Goal: Navigation & Orientation: Find specific page/section

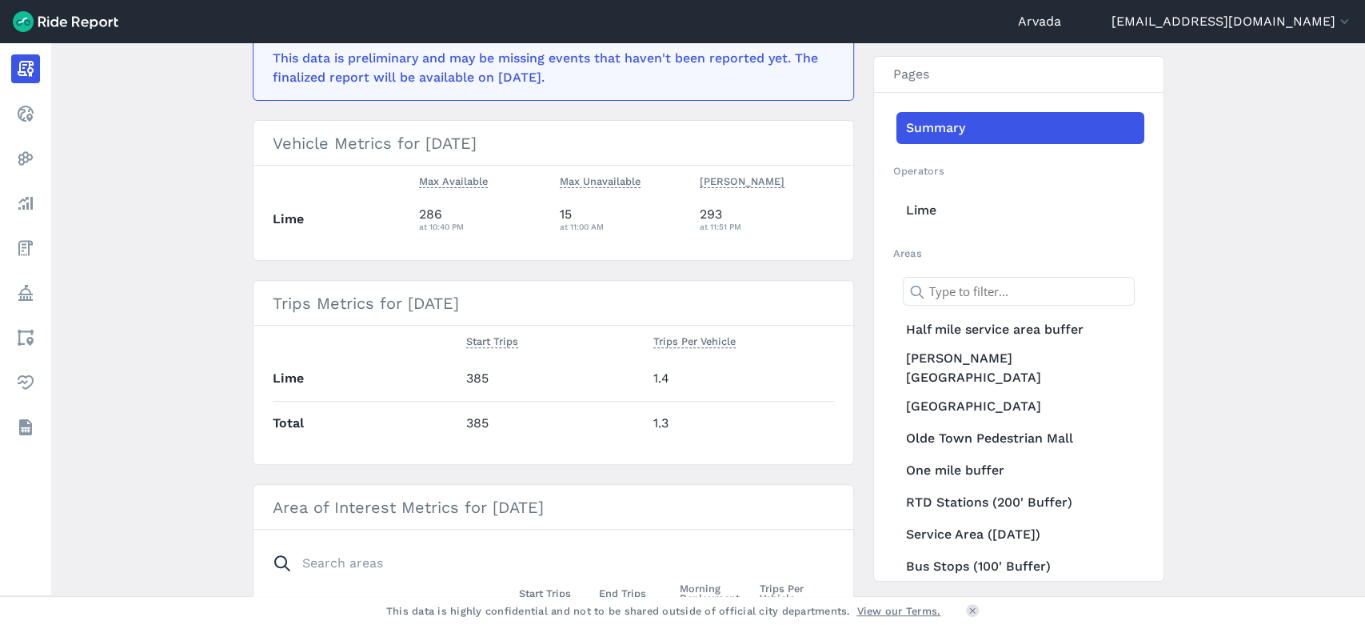
scroll to position [354, 0]
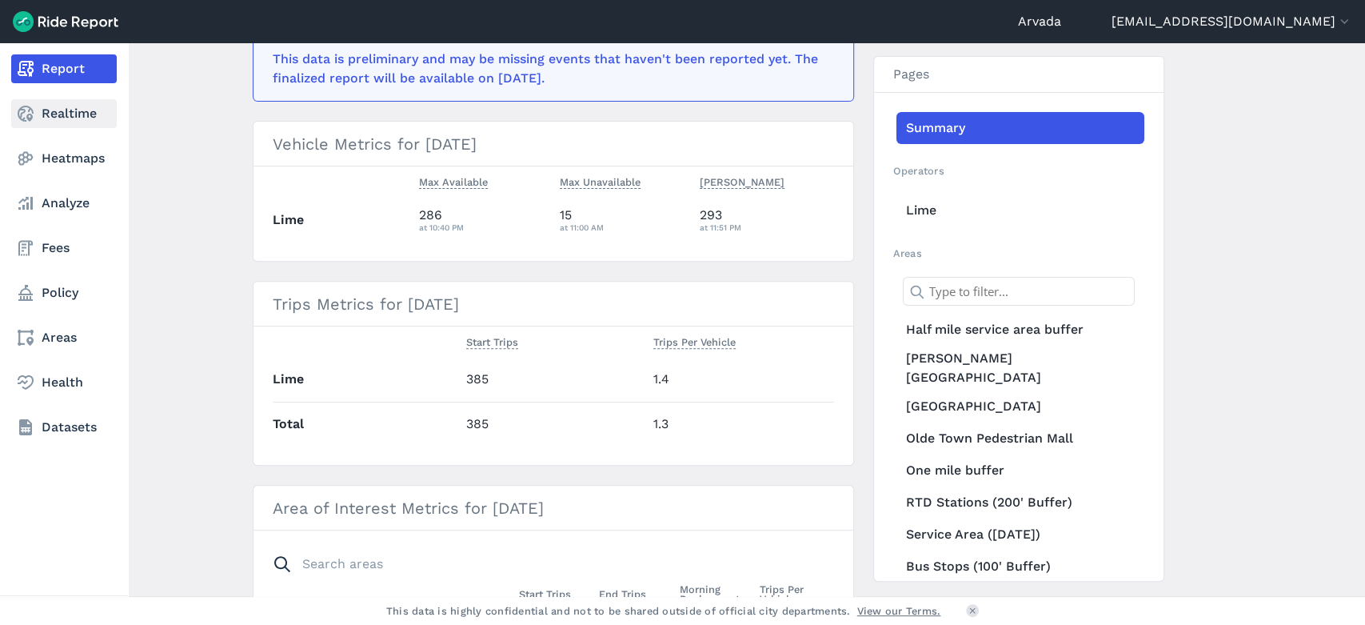
click at [51, 120] on link "Realtime" at bounding box center [64, 113] width 106 height 29
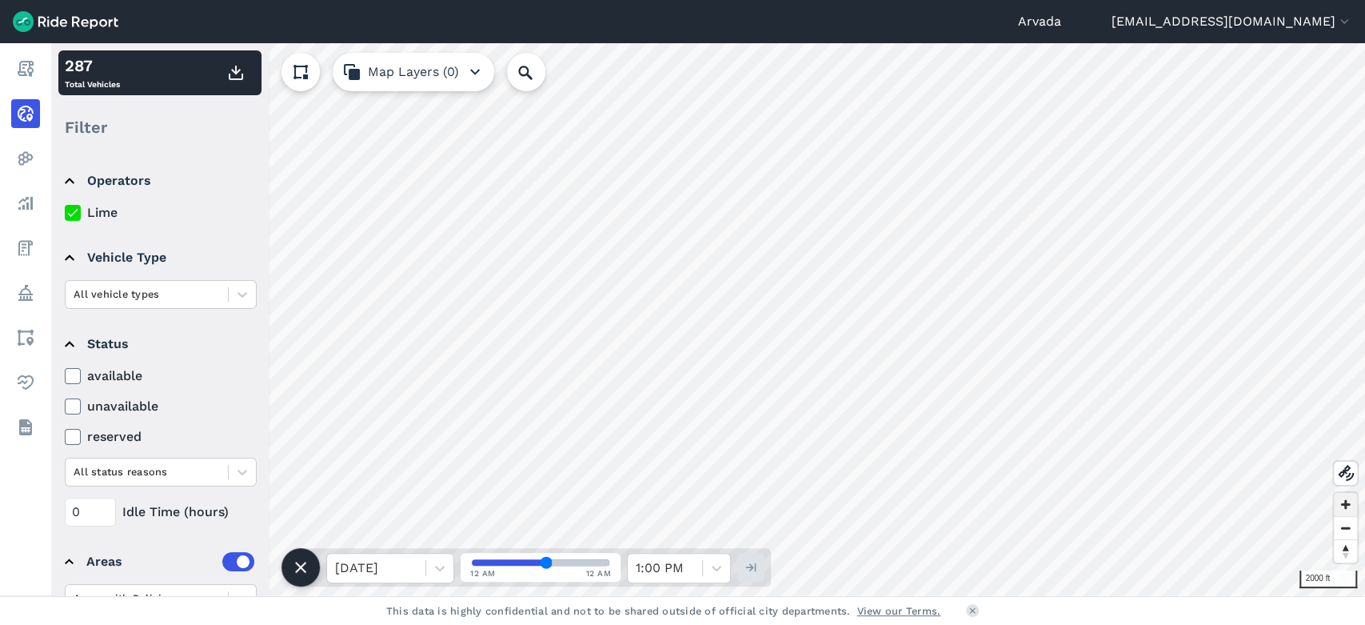
click at [1337, 500] on span "Zoom in" at bounding box center [1345, 504] width 23 height 23
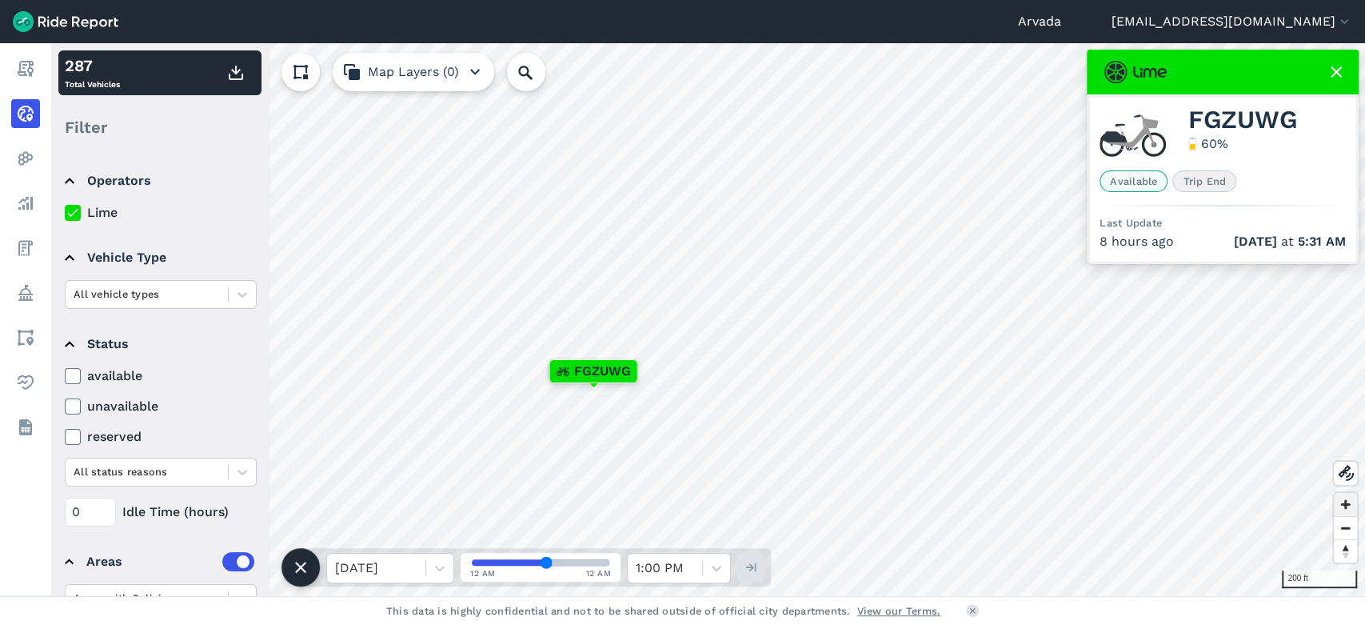
click at [1344, 502] on span "Zoom in" at bounding box center [1345, 504] width 23 height 23
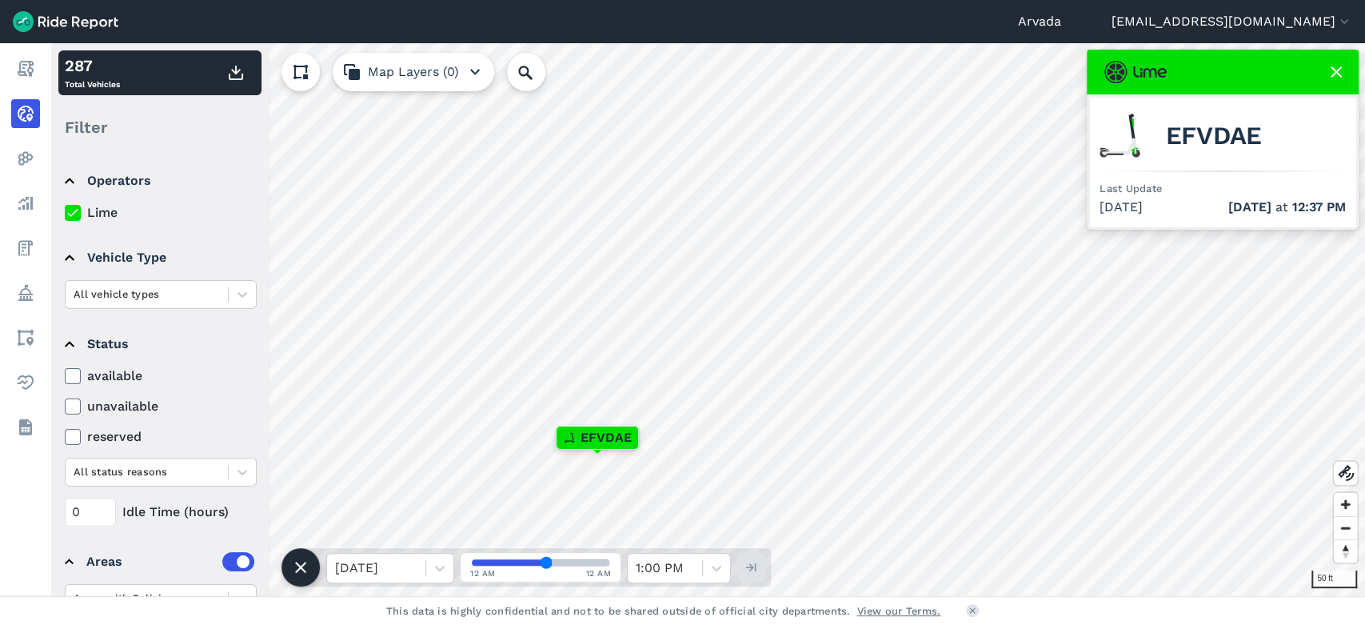
click at [1337, 69] on icon at bounding box center [1336, 71] width 19 height 19
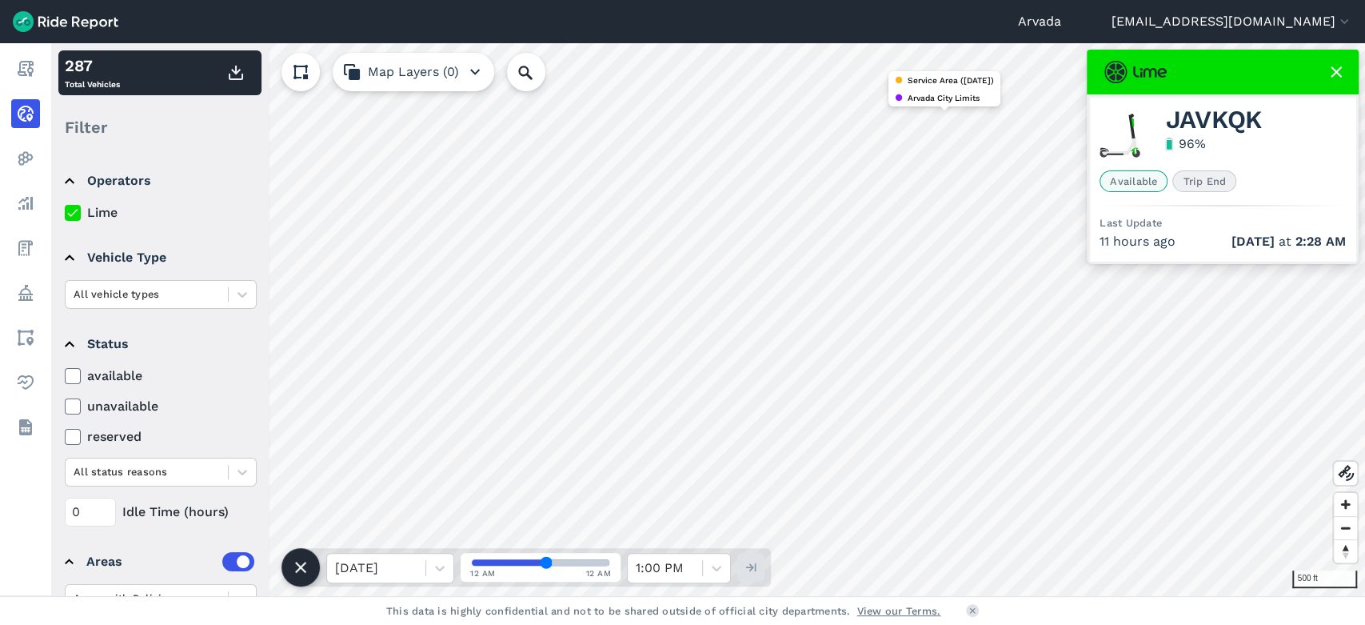
click at [1342, 75] on icon at bounding box center [1336, 71] width 19 height 19
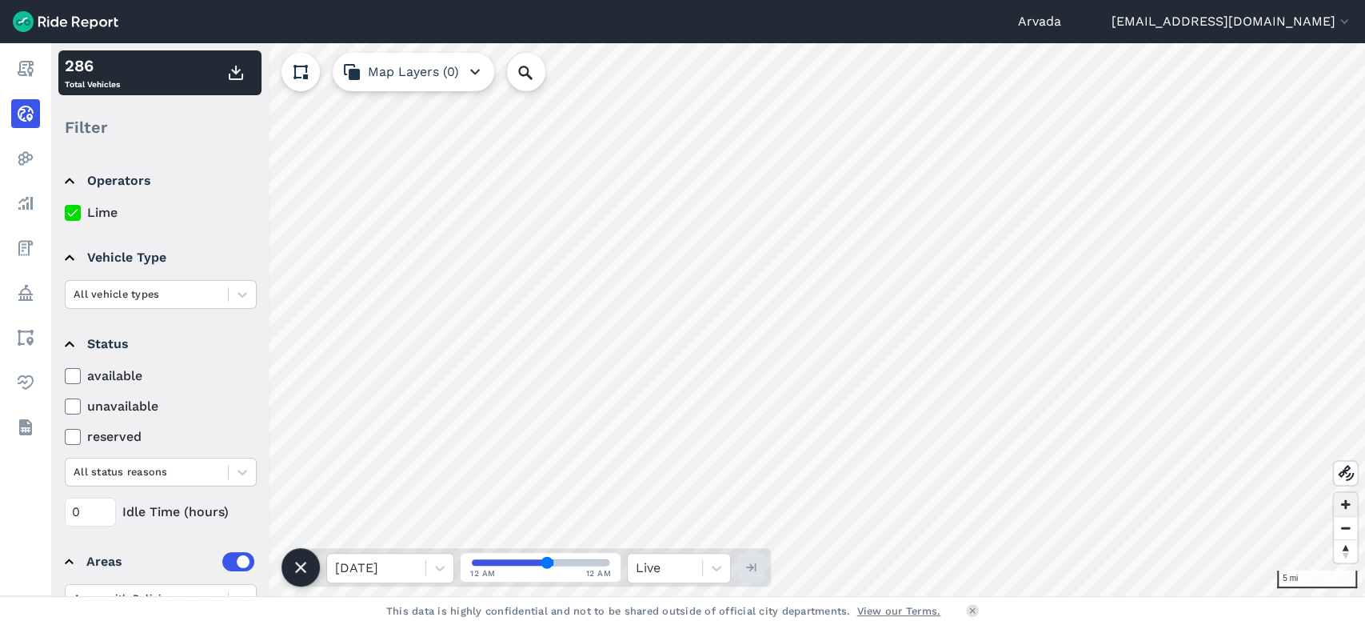
click at [1346, 499] on span "Zoom in" at bounding box center [1345, 504] width 23 height 23
click at [804, 597] on div "Arvada kvanbruggen@arvada.org Settings Terms Sign Out Report Realtime Heatmaps …" at bounding box center [682, 312] width 1365 height 625
click at [1345, 505] on span "Zoom in" at bounding box center [1345, 504] width 23 height 23
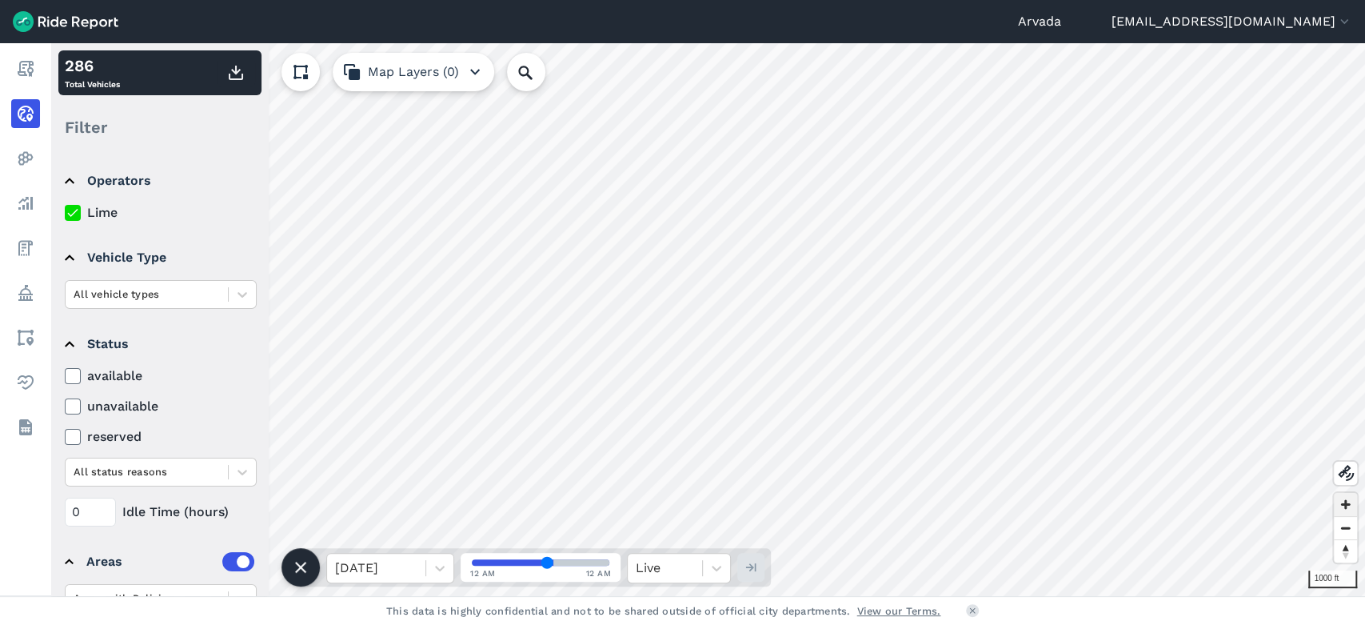
click at [1351, 502] on span "Zoom in" at bounding box center [1345, 504] width 23 height 23
